Goal: Information Seeking & Learning: Get advice/opinions

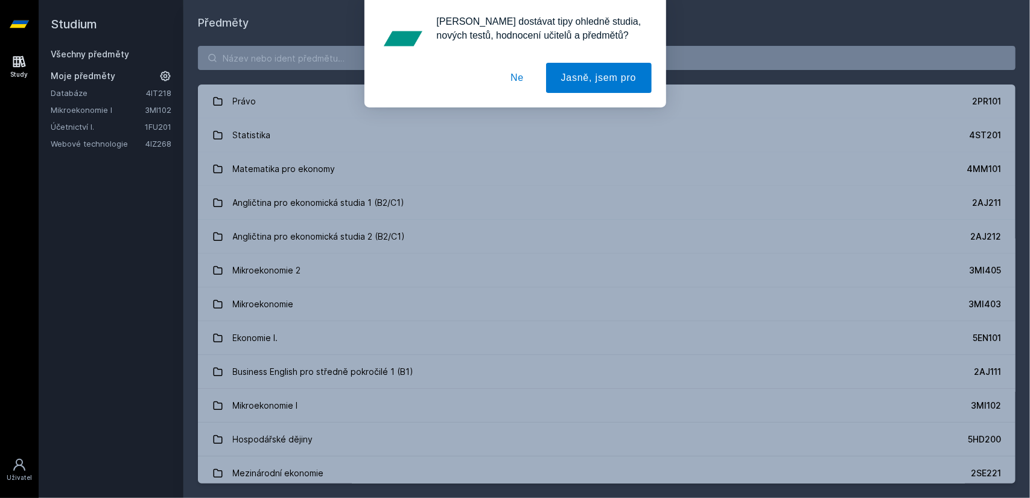
click at [523, 77] on button "Ne" at bounding box center [517, 78] width 43 height 30
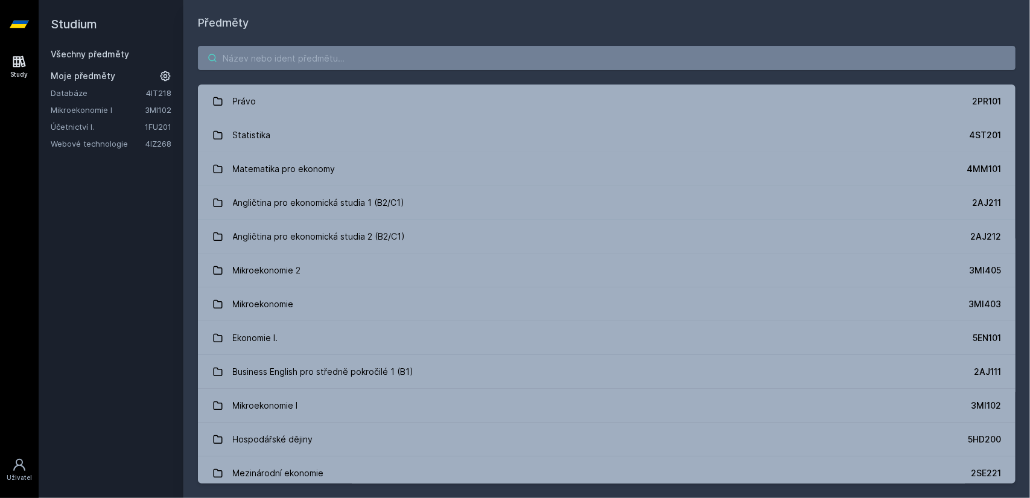
click at [359, 61] on input "search" at bounding box center [607, 58] width 818 height 24
click at [113, 130] on link "Účetnictví I." at bounding box center [98, 127] width 94 height 12
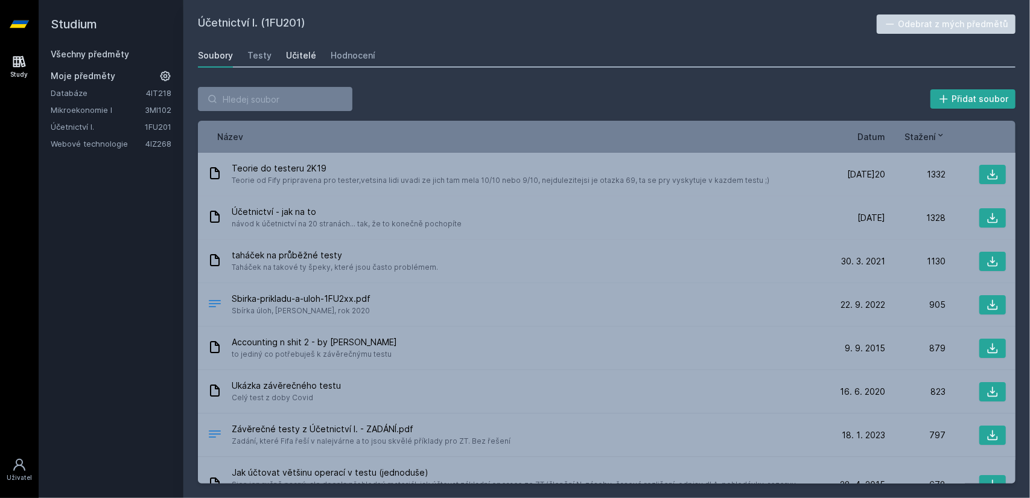
click at [305, 58] on div "Učitelé" at bounding box center [301, 55] width 30 height 12
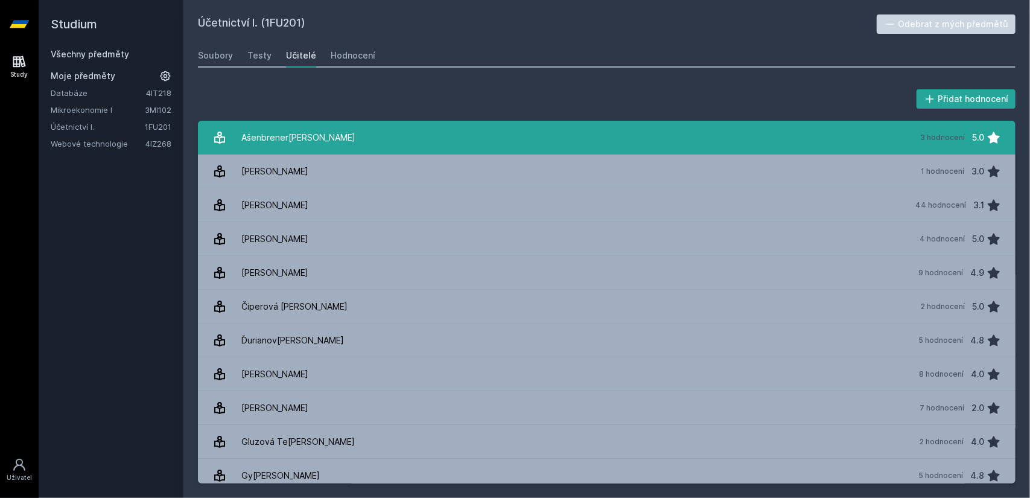
click at [682, 131] on link "Ašenbrener[PERSON_NAME] 3 hodnocení 5.0" at bounding box center [607, 138] width 818 height 34
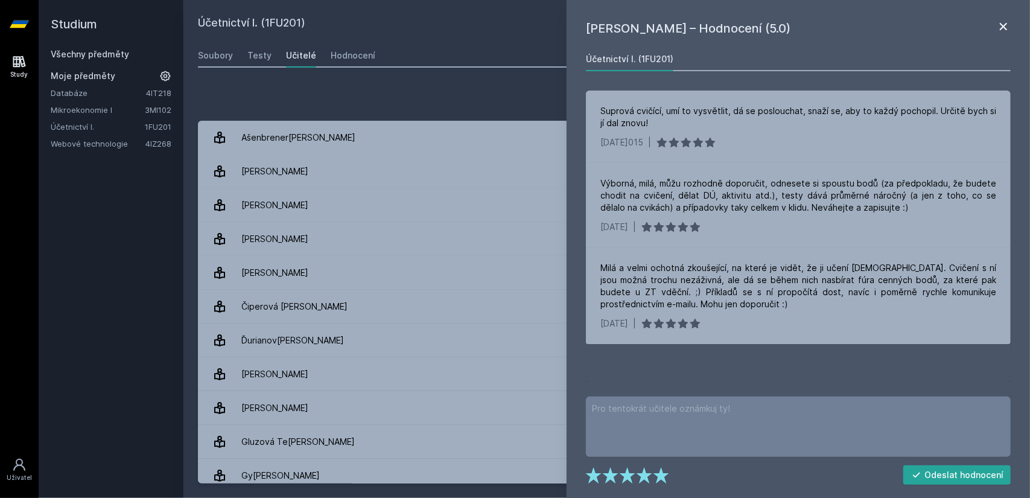
click at [1003, 28] on icon at bounding box center [1003, 26] width 7 height 7
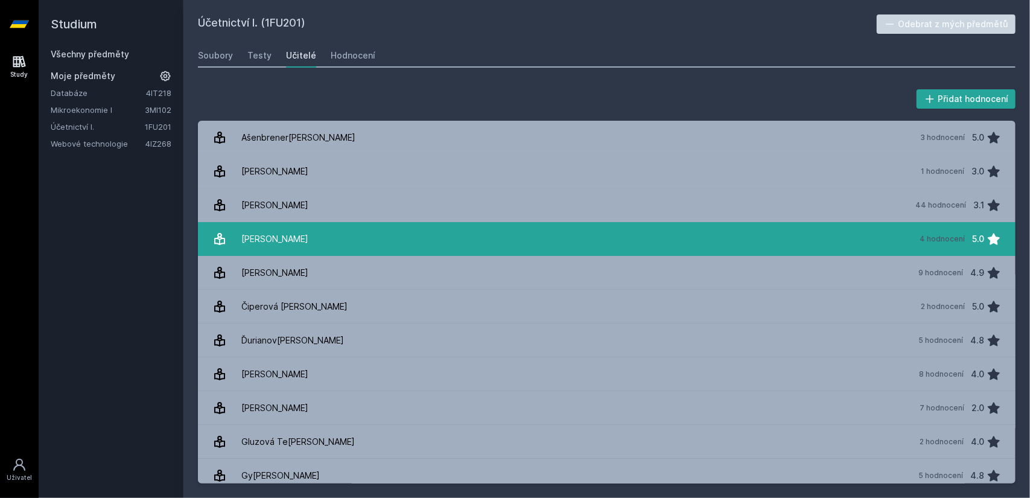
click at [854, 238] on link "Čevela Dav[PERSON_NAME] 4 hodnocení 5.0" at bounding box center [607, 239] width 818 height 34
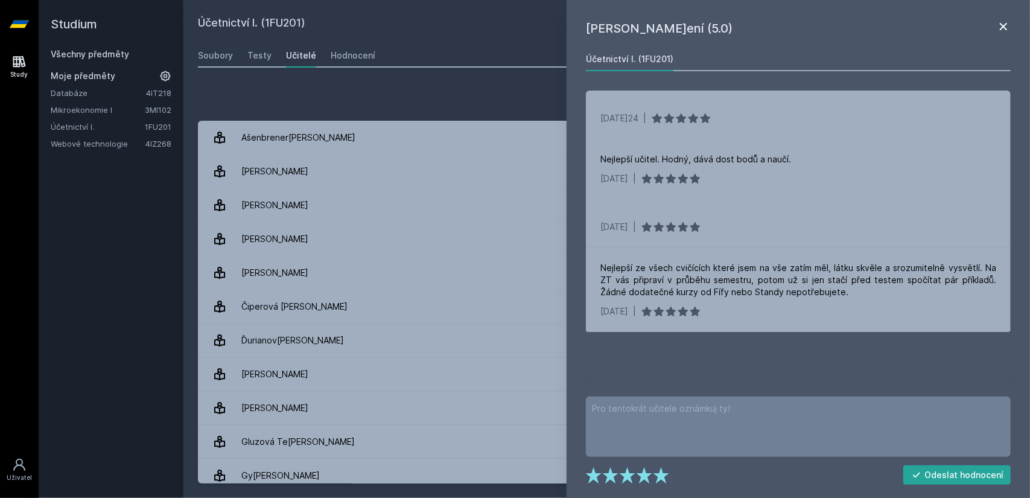
click at [1003, 27] on icon at bounding box center [1003, 26] width 7 height 7
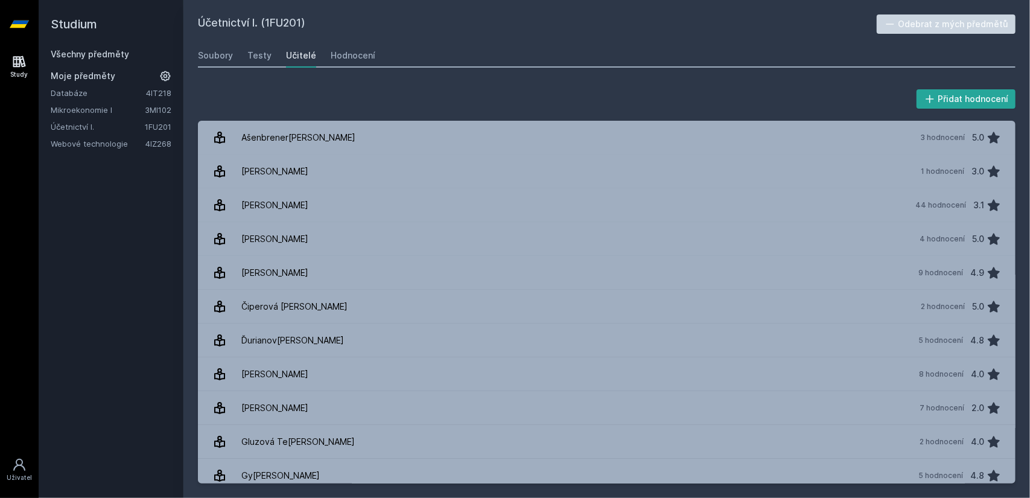
click at [168, 71] on icon at bounding box center [165, 76] width 12 height 12
click at [168, 72] on icon at bounding box center [165, 76] width 14 height 14
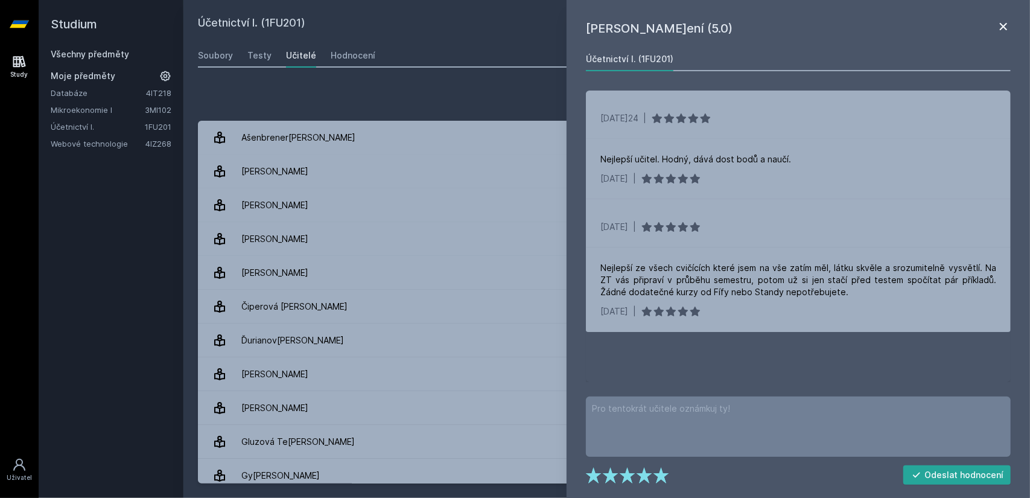
click at [1006, 21] on icon at bounding box center [1004, 26] width 14 height 14
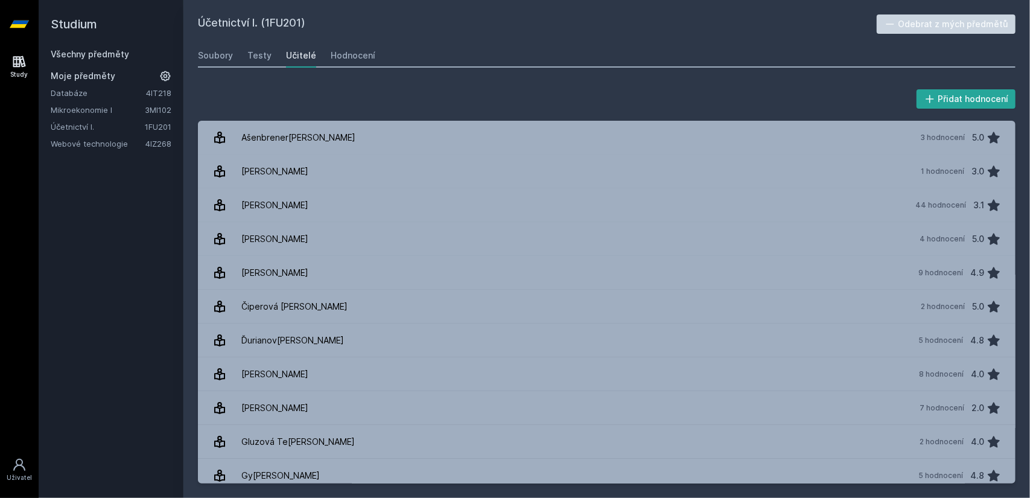
click at [94, 45] on h2 "Studium" at bounding box center [111, 24] width 121 height 48
click at [94, 51] on link "Všechny předměty" at bounding box center [90, 54] width 78 height 10
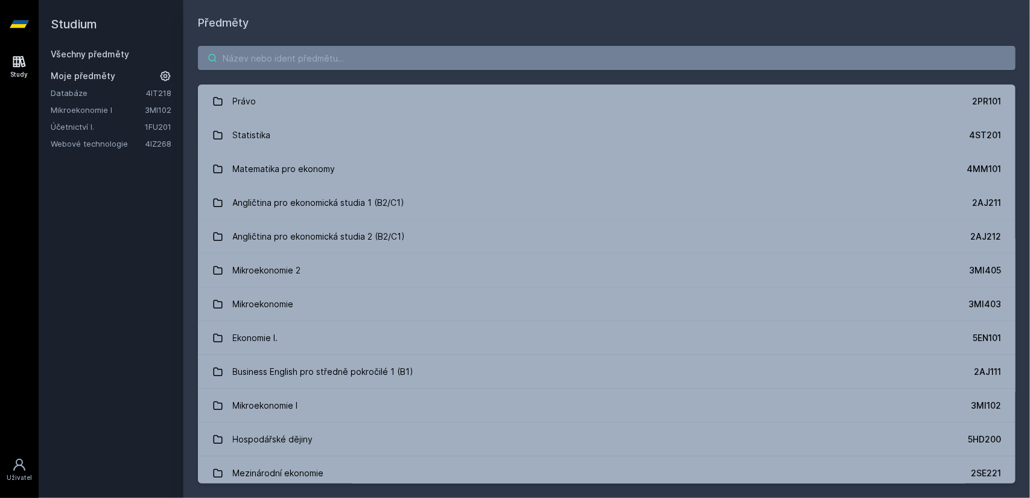
click at [244, 51] on input "search" at bounding box center [607, 58] width 818 height 24
paste input "Zpracování informací a znalostí"
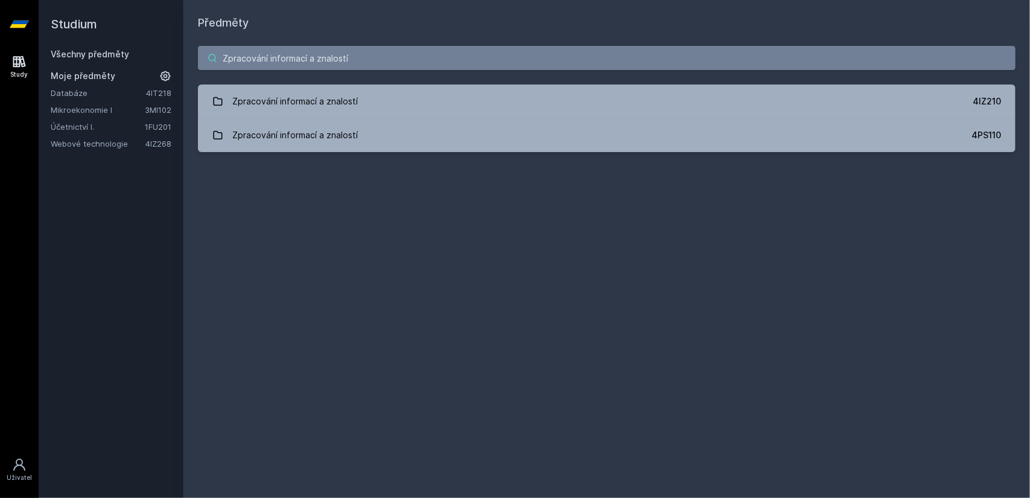
type input "Zpracování informací a znalostí"
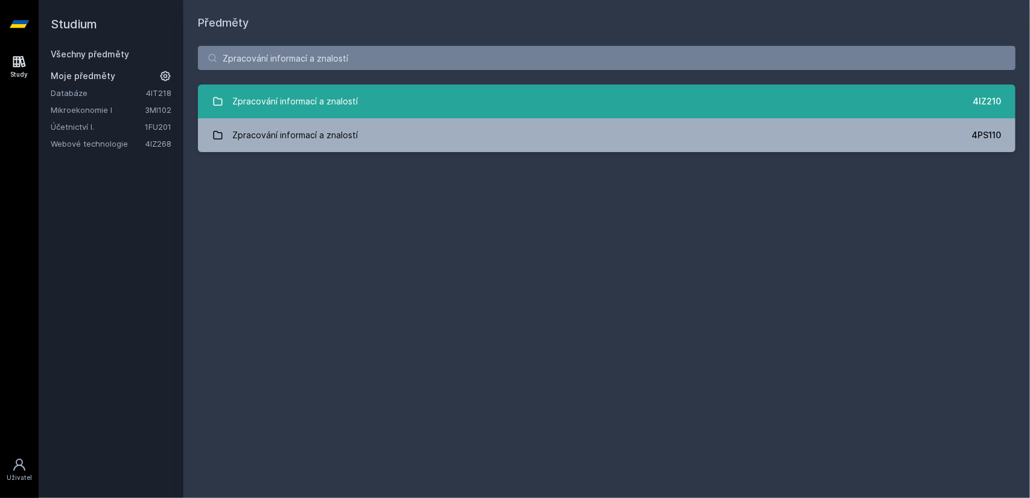
click at [889, 103] on link "Zpracování informací a znalostí 4IZ210" at bounding box center [607, 102] width 818 height 34
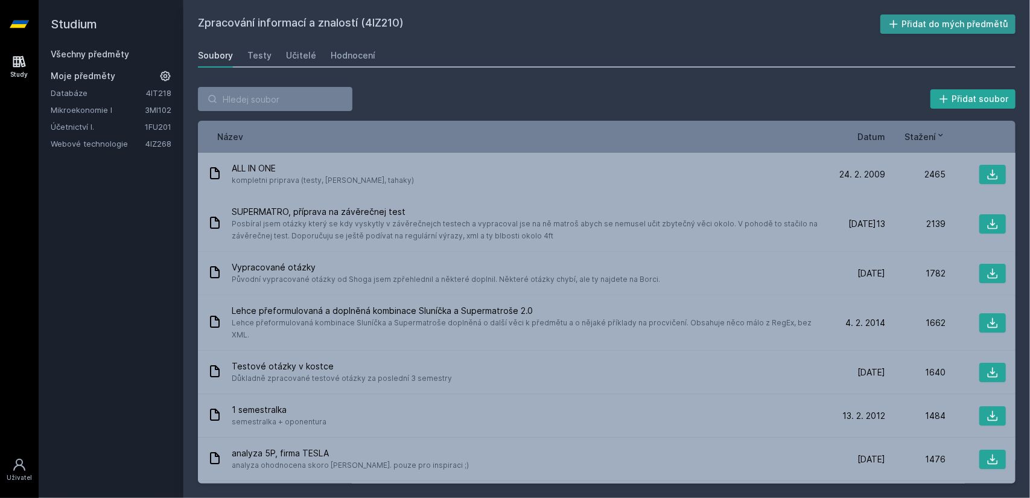
click at [965, 21] on button "Přidat do mých předmětů" at bounding box center [949, 23] width 136 height 19
click at [148, 110] on link "3MI102" at bounding box center [158, 110] width 27 height 10
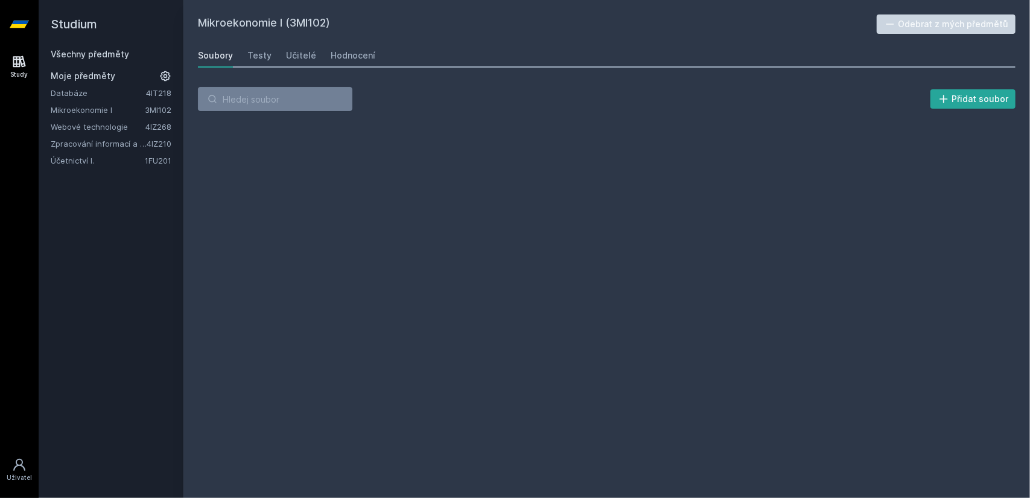
click at [107, 106] on link "Mikroekonomie I" at bounding box center [98, 110] width 94 height 12
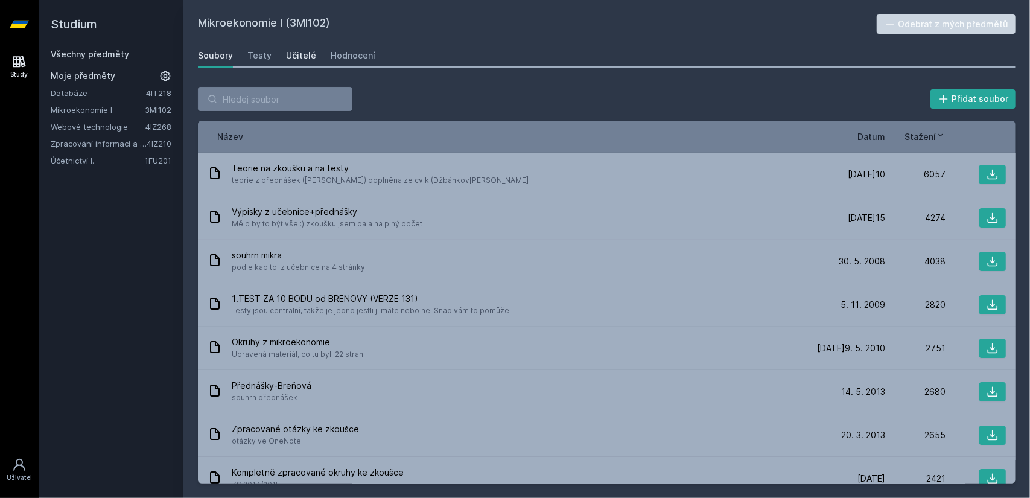
click at [304, 55] on div "Učitelé" at bounding box center [301, 55] width 30 height 12
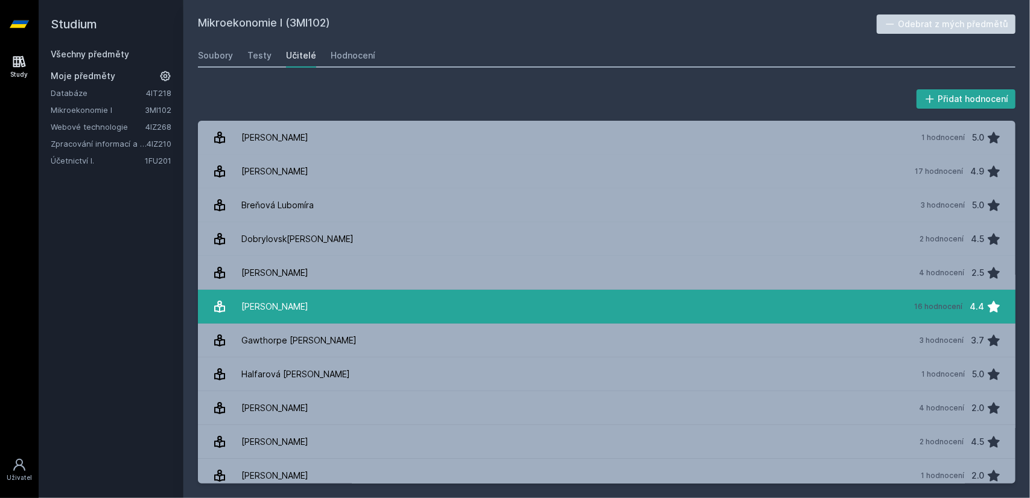
click at [308, 302] on div "[PERSON_NAME]" at bounding box center [274, 307] width 67 height 24
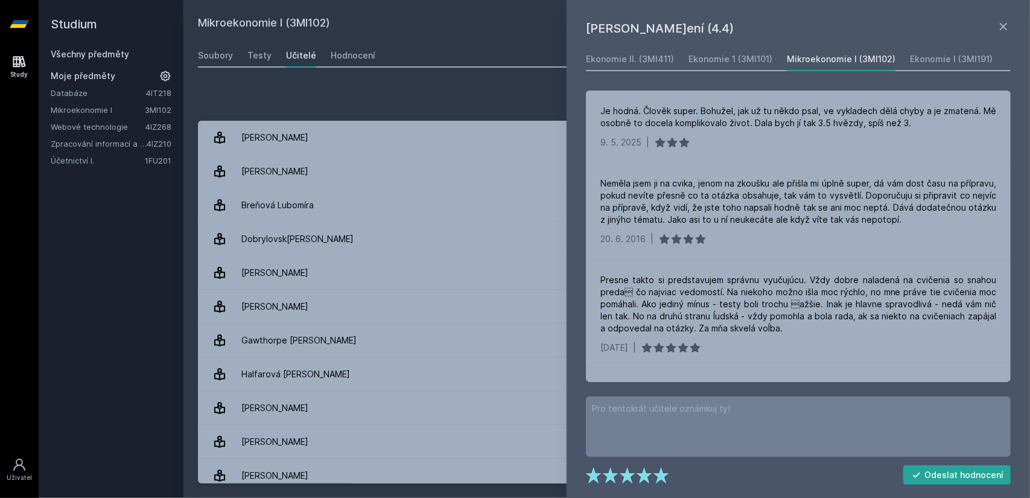
click at [486, 88] on div "Přidat hodnocení" at bounding box center [607, 99] width 818 height 24
click at [1005, 25] on icon at bounding box center [1003, 26] width 7 height 7
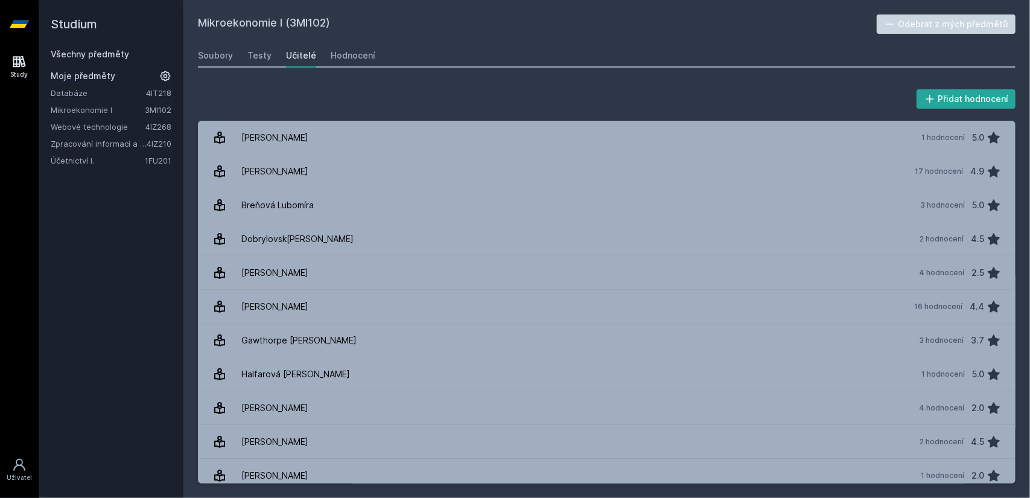
click at [106, 145] on link "Zpracování informací a znalostí" at bounding box center [99, 144] width 96 height 12
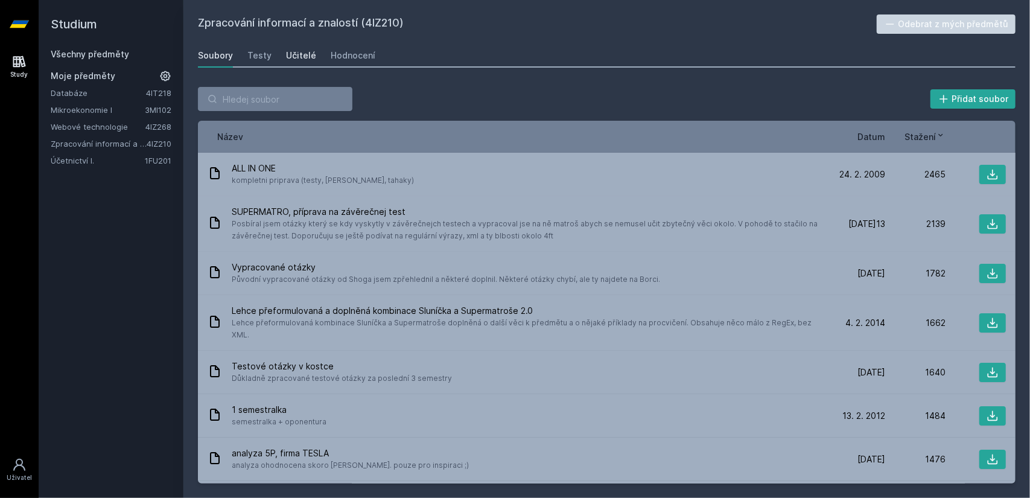
click at [303, 53] on div "Učitelé" at bounding box center [301, 55] width 30 height 12
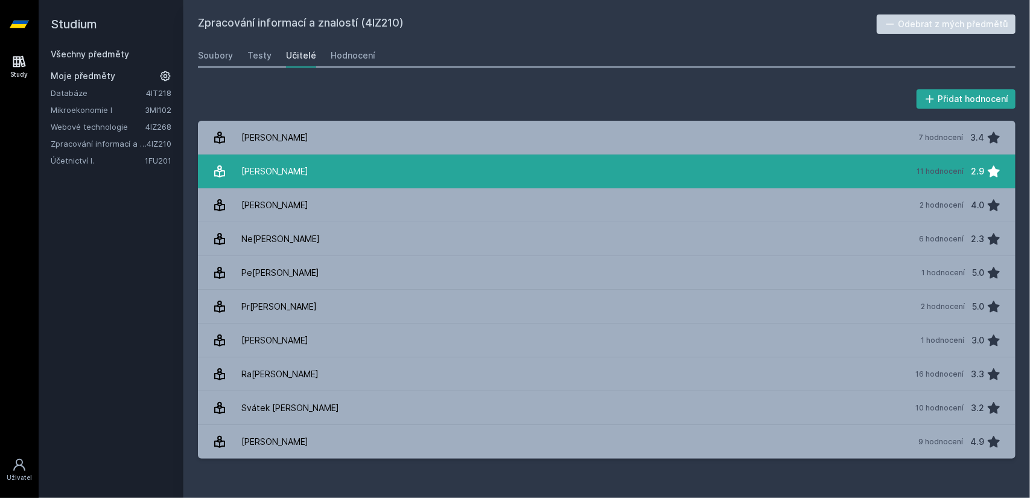
click at [395, 180] on link "[PERSON_NAME] 11 hodnocení 2.9" at bounding box center [607, 172] width 818 height 34
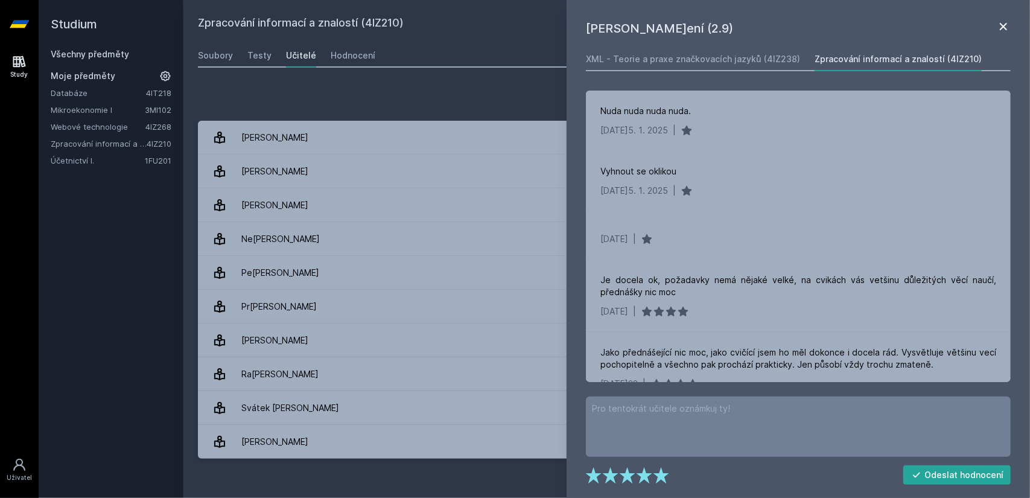
click at [1006, 26] on icon at bounding box center [1004, 26] width 14 height 14
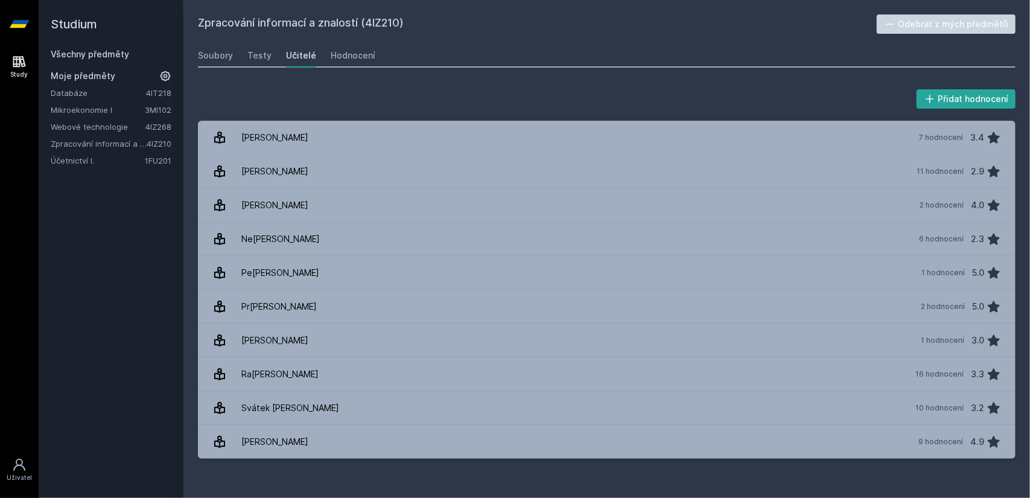
click at [80, 159] on link "Účetnictví I." at bounding box center [98, 161] width 94 height 12
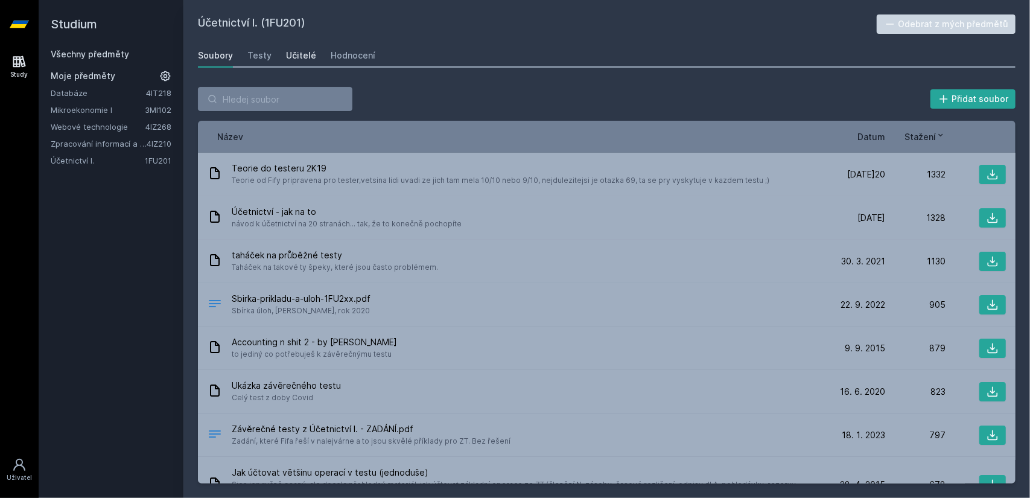
click at [304, 54] on div "Učitelé" at bounding box center [301, 55] width 30 height 12
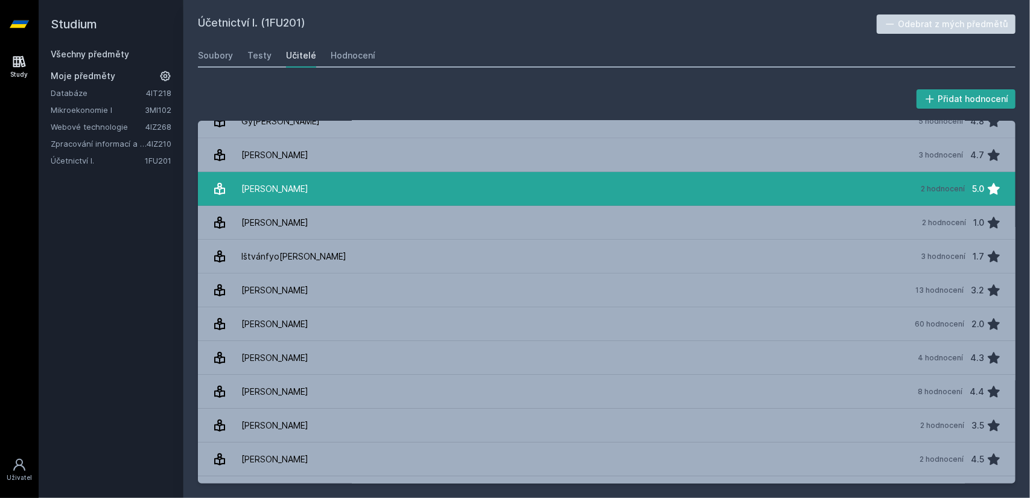
scroll to position [362, 0]
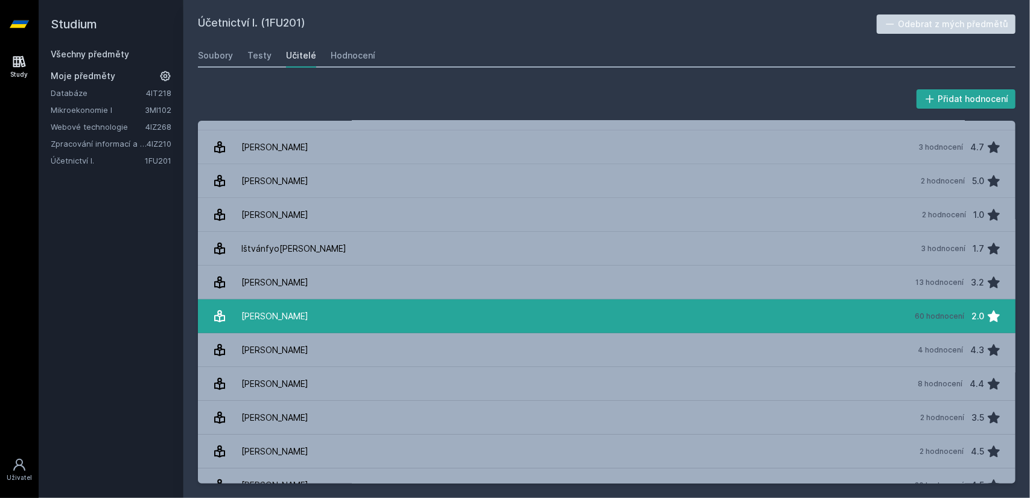
click at [308, 311] on div "[PERSON_NAME]" at bounding box center [274, 316] width 67 height 24
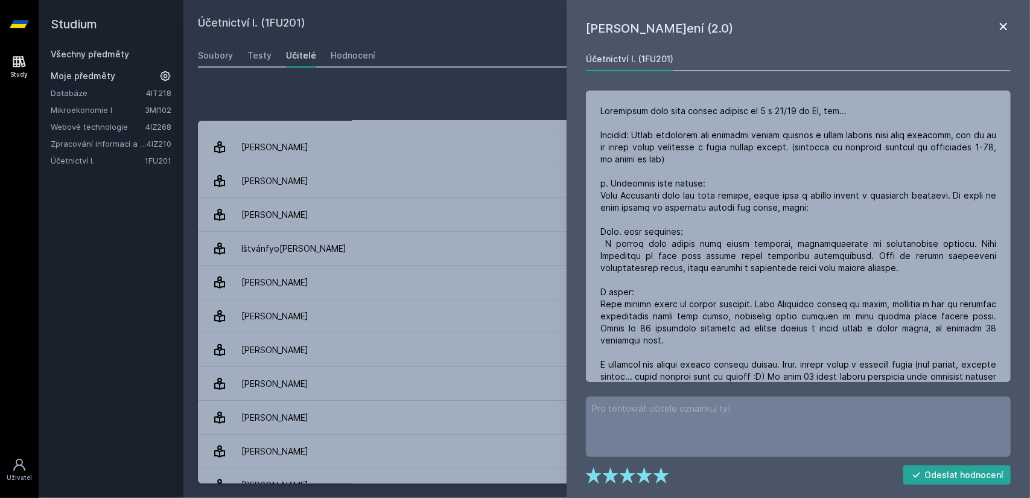
click at [1002, 21] on icon at bounding box center [1004, 26] width 14 height 14
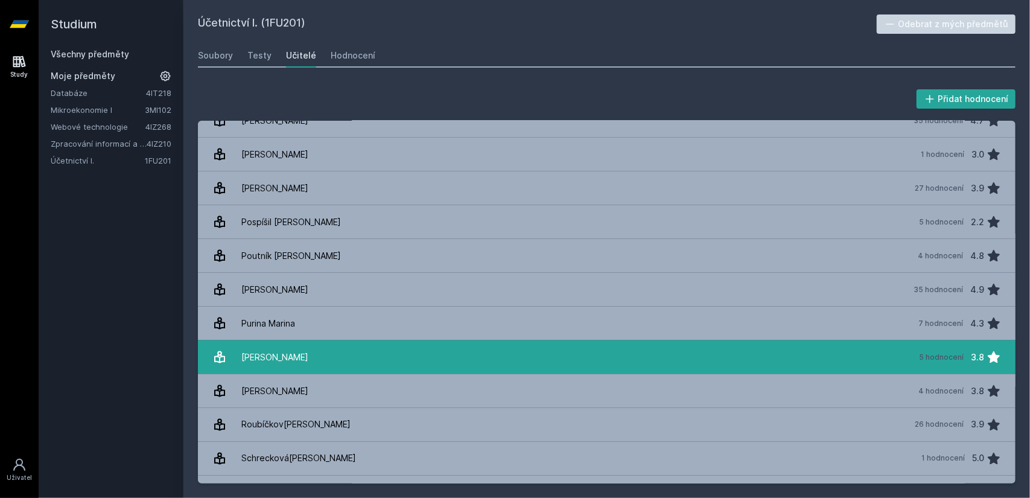
scroll to position [1207, 0]
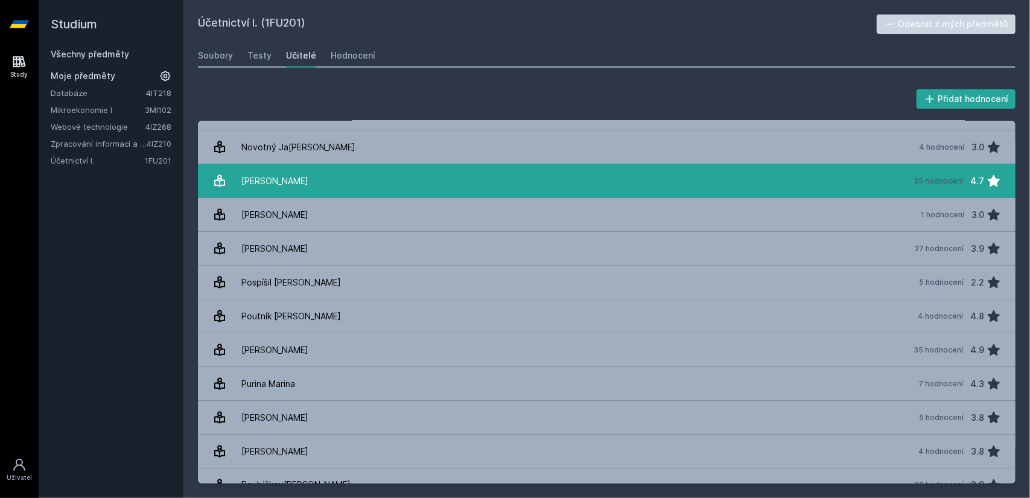
click at [278, 189] on link "Pelák [PERSON_NAME] 35 hodnocení 4.7" at bounding box center [607, 181] width 818 height 34
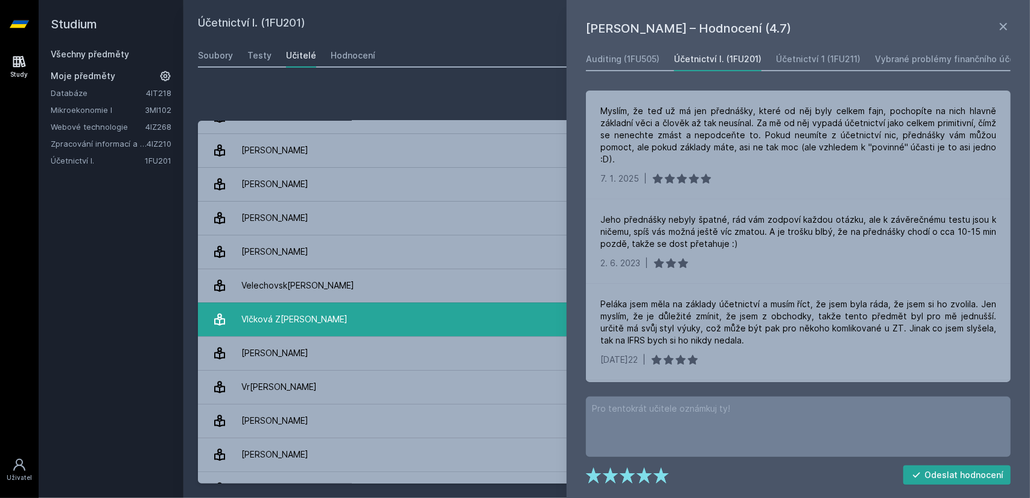
scroll to position [2104, 0]
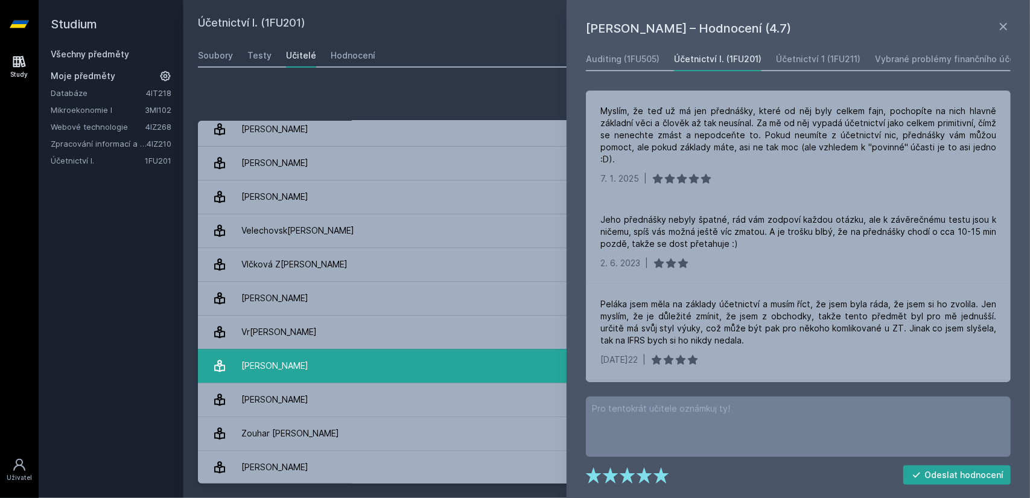
click at [291, 366] on div "[PERSON_NAME]" at bounding box center [274, 366] width 67 height 24
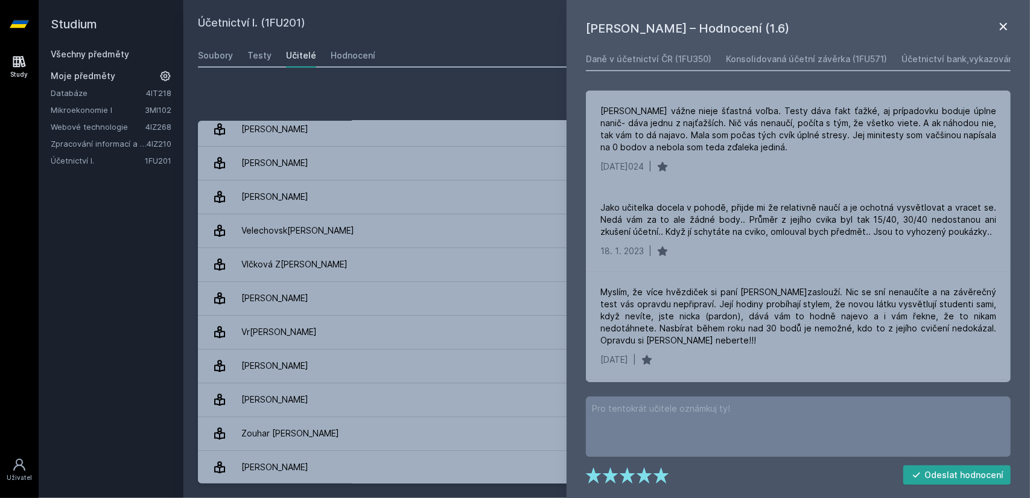
click at [998, 27] on icon at bounding box center [1004, 26] width 14 height 14
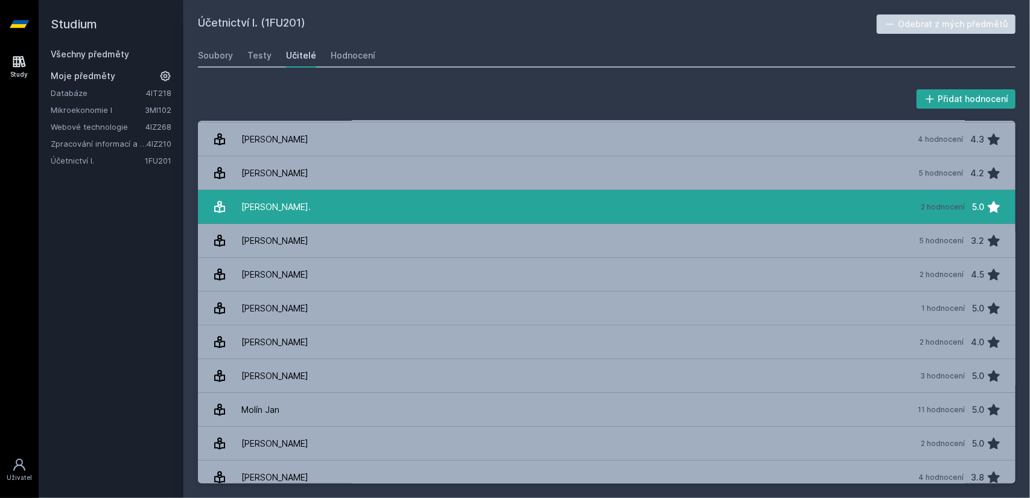
scroll to position [776, 0]
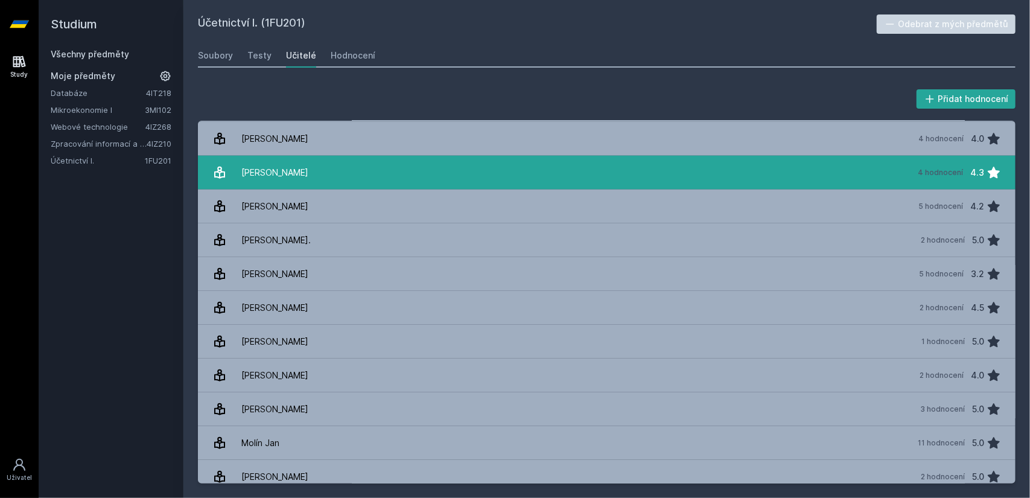
click at [296, 161] on link "[PERSON_NAME] 4 hodnocení 4.3" at bounding box center [607, 173] width 818 height 34
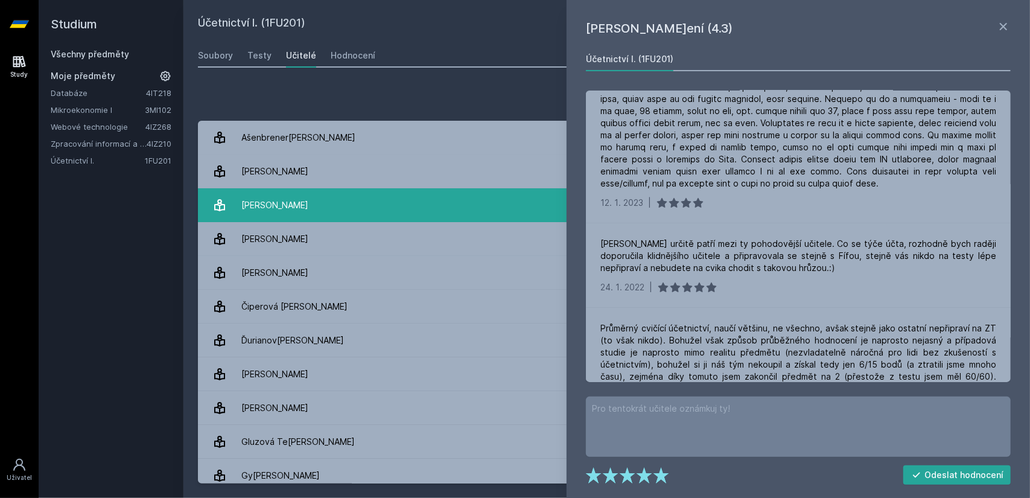
click at [278, 199] on div "[PERSON_NAME]" at bounding box center [274, 205] width 67 height 24
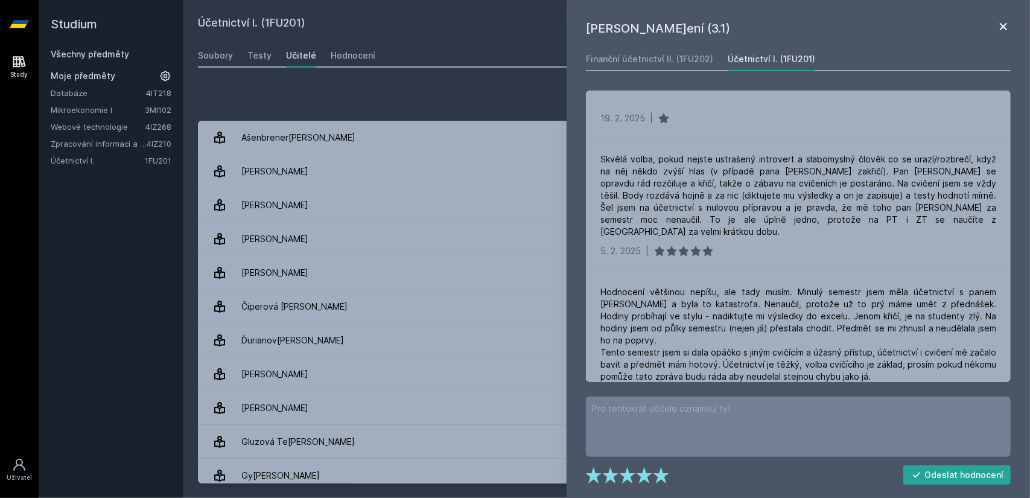
click at [1005, 25] on icon at bounding box center [1003, 26] width 7 height 7
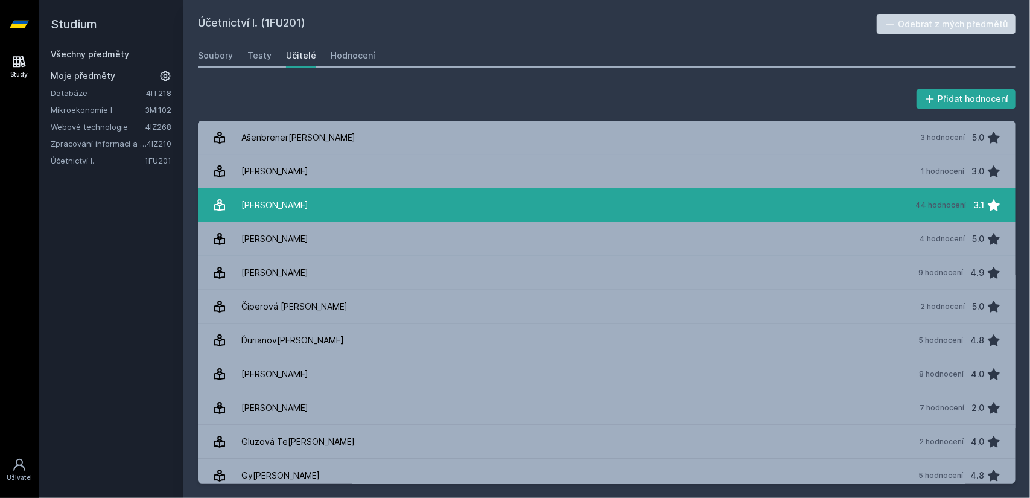
click at [699, 202] on link "Černý Vá[PERSON_NAME] 44 hodnocení 3.1" at bounding box center [607, 205] width 818 height 34
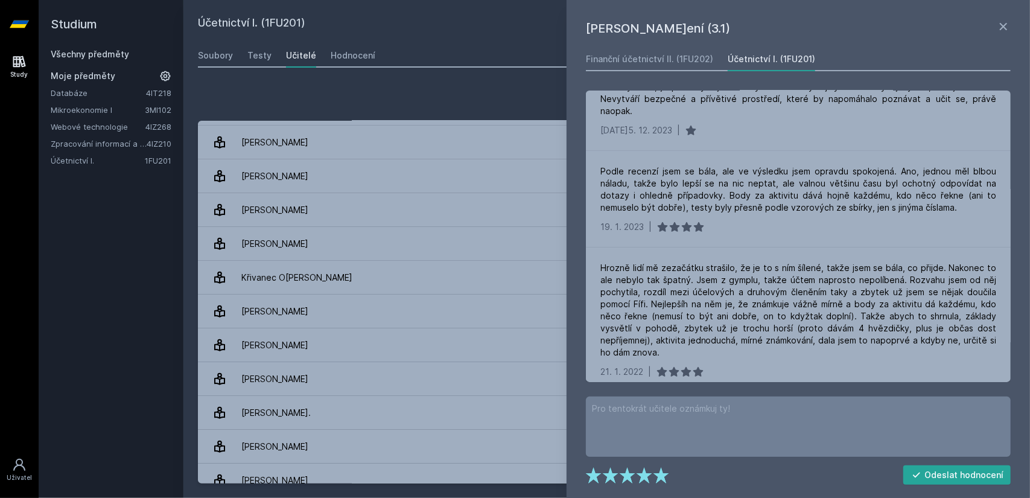
scroll to position [664, 0]
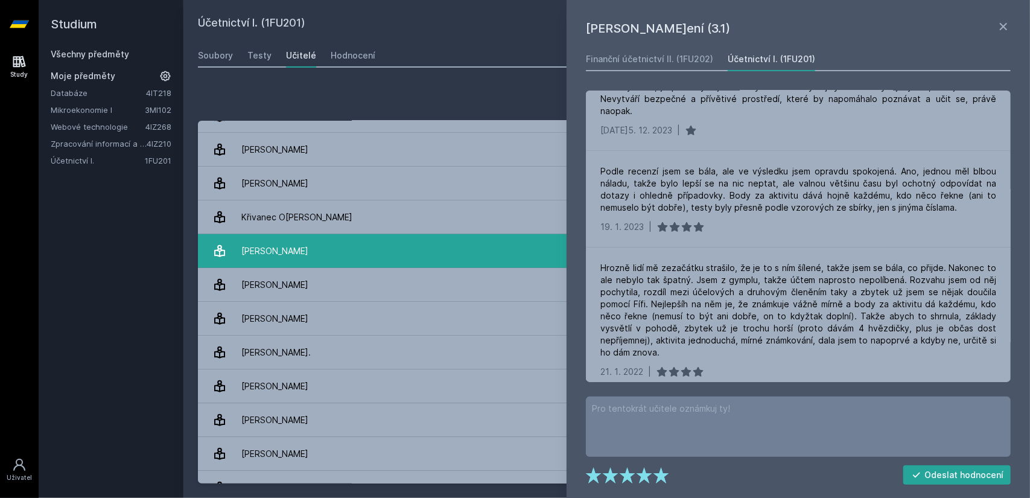
click at [310, 252] on link "[PERSON_NAME] 4 hodnocení 4.0" at bounding box center [607, 251] width 818 height 34
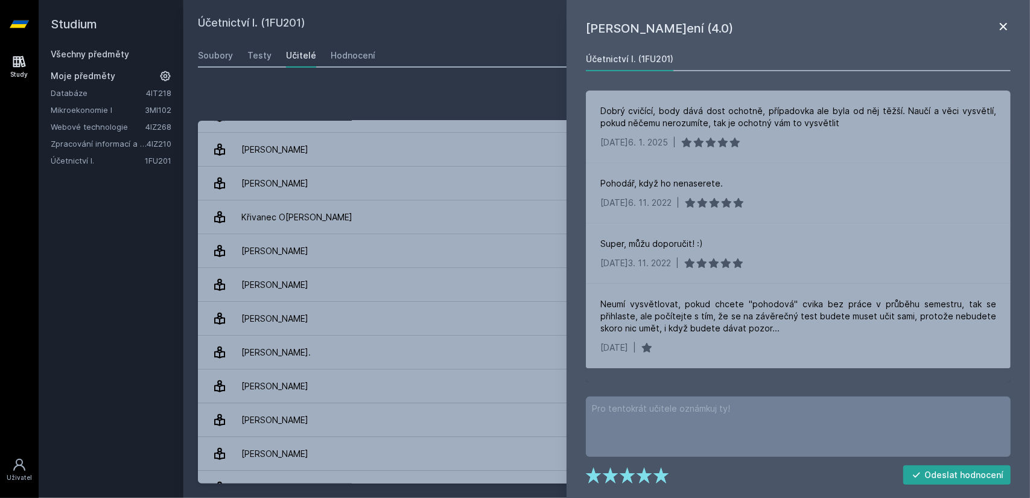
click at [1006, 22] on icon at bounding box center [1004, 26] width 14 height 14
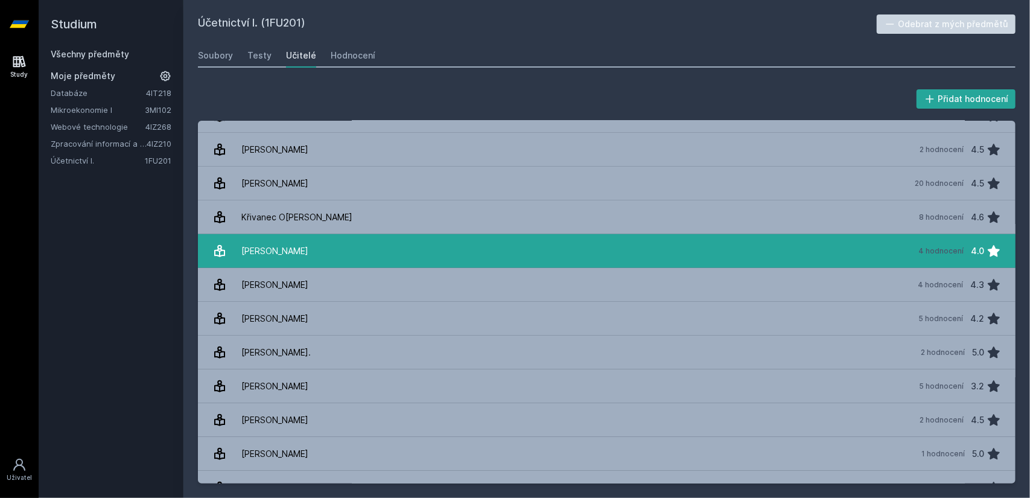
click at [462, 252] on link "[PERSON_NAME] 4 hodnocení 4.0" at bounding box center [607, 251] width 818 height 34
